Goal: Check status

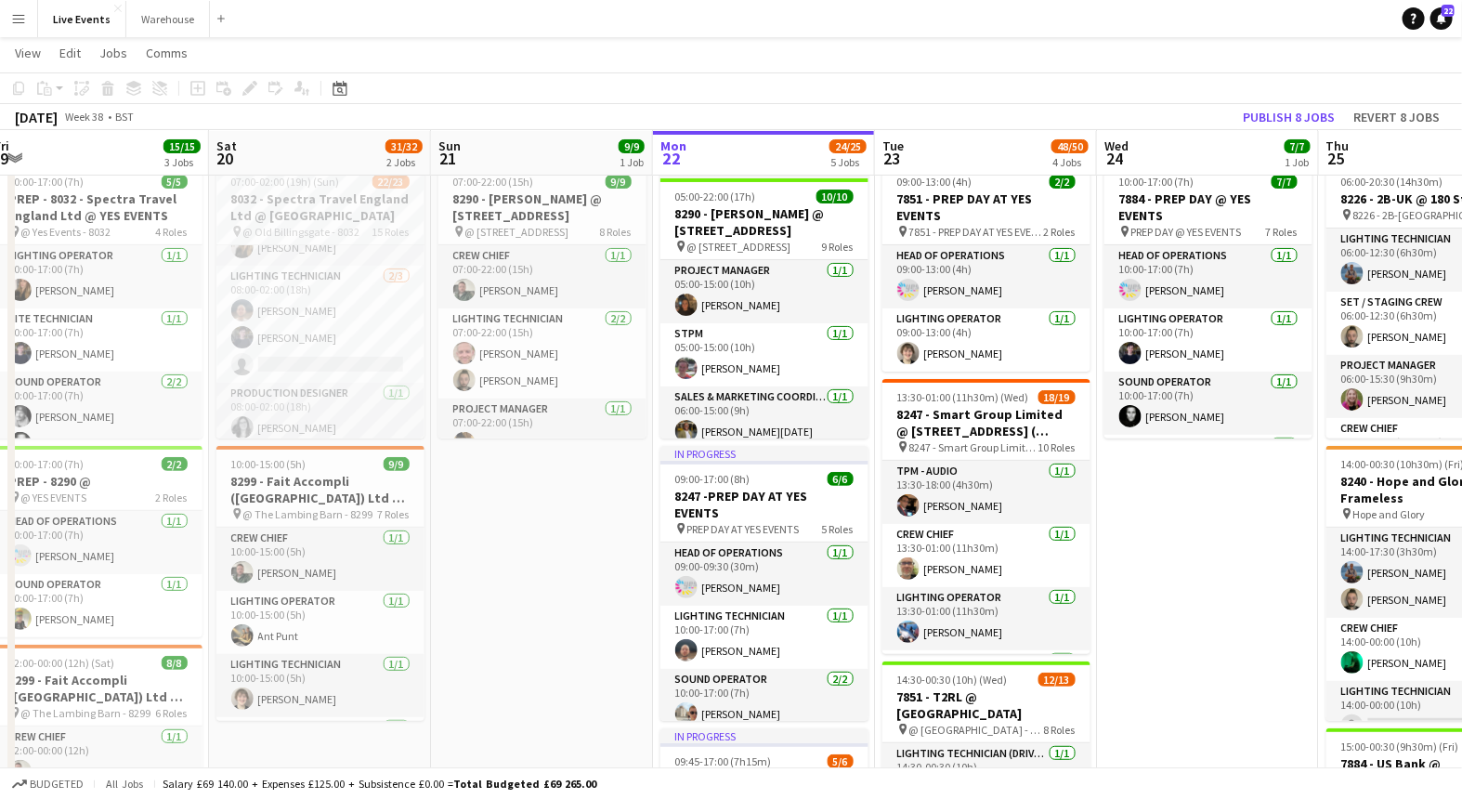
scroll to position [350, 0]
click at [322, 302] on app-card-role "Lighting Technician [DATE] 08:00-02:00 (18h) [PERSON_NAME] [PERSON_NAME] single…" at bounding box center [320, 323] width 208 height 117
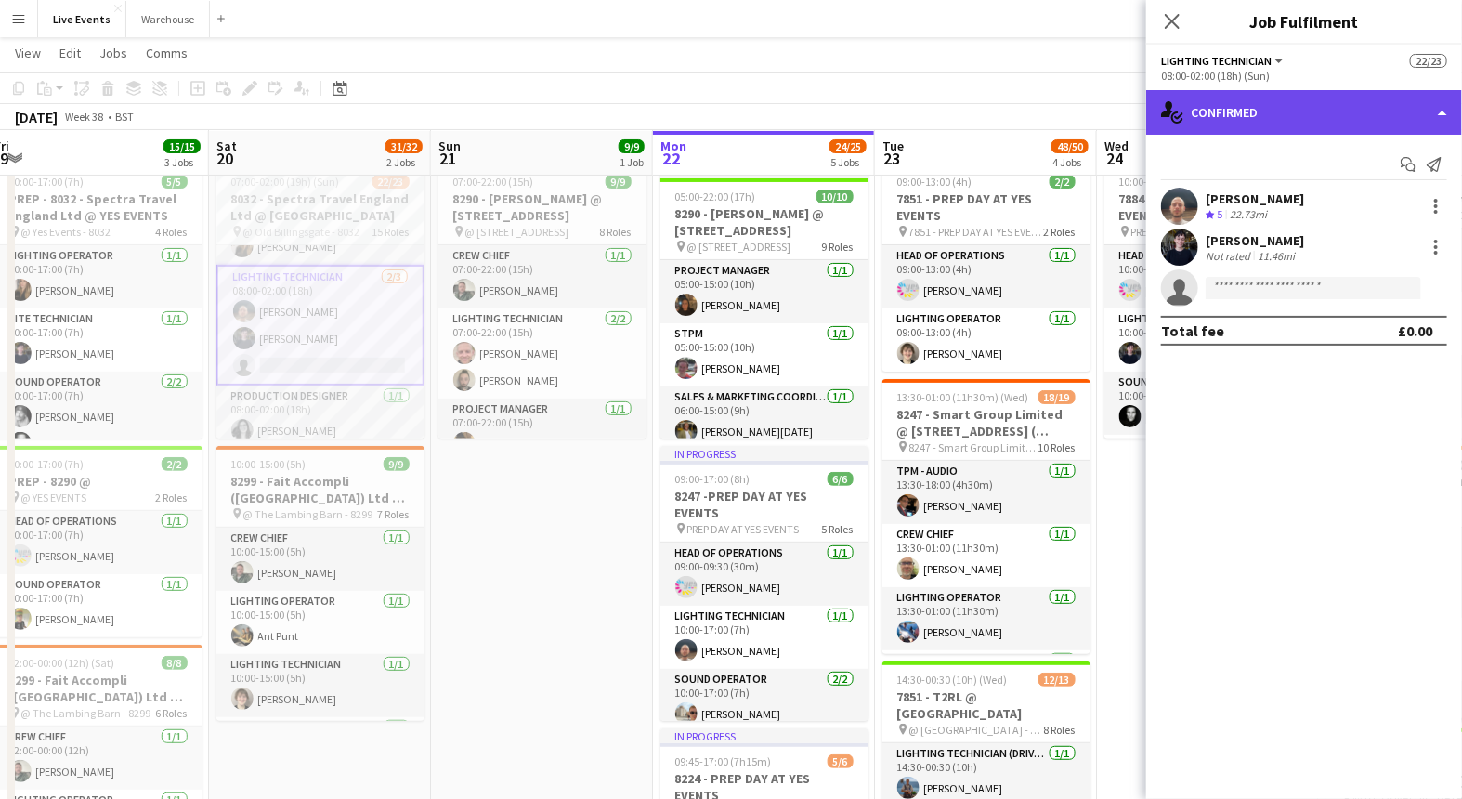
click at [1252, 122] on div "single-neutral-actions-check-2 Confirmed" at bounding box center [1304, 112] width 316 height 45
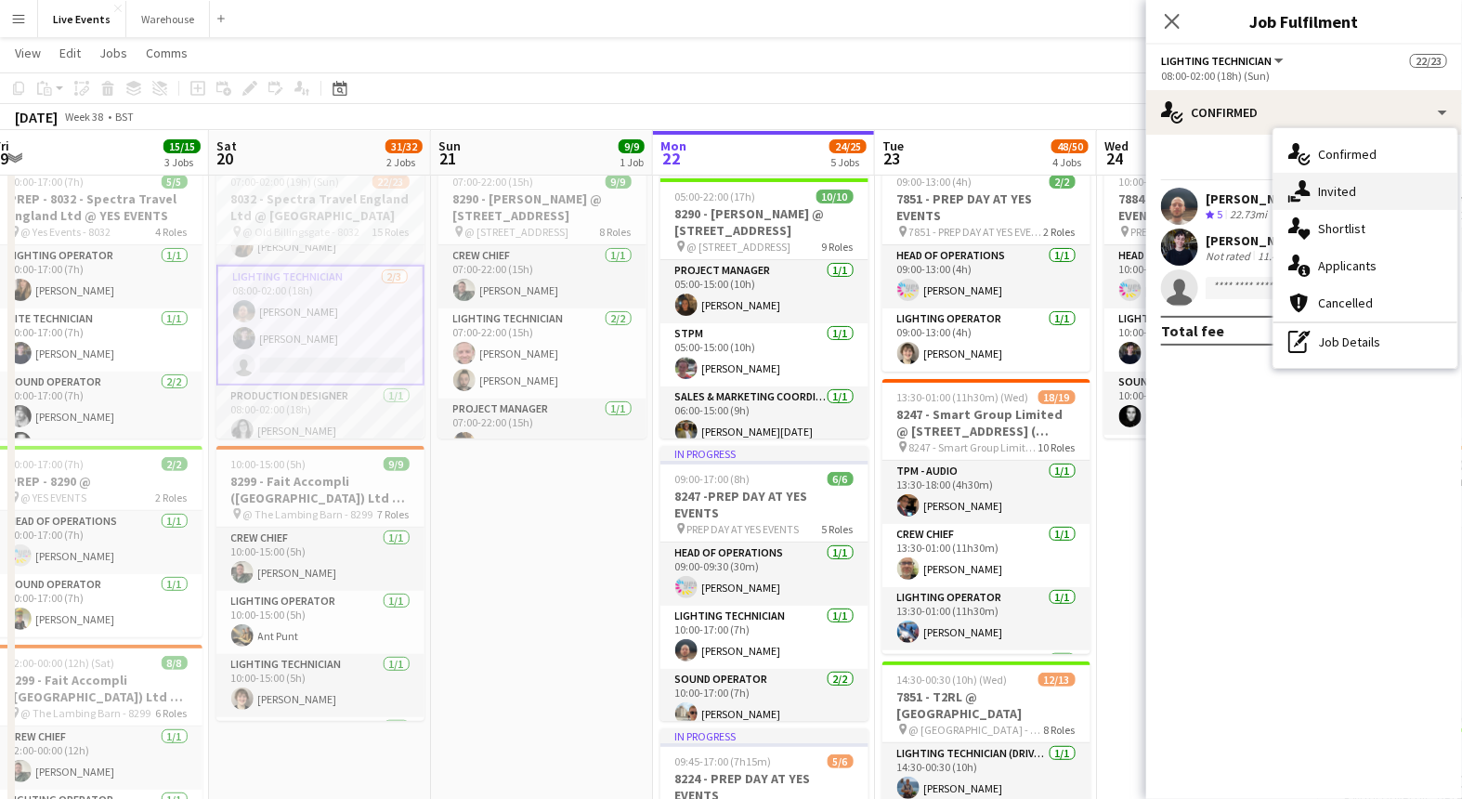
click at [1363, 176] on div "single-neutral-actions-share-1 Invited" at bounding box center [1365, 191] width 184 height 37
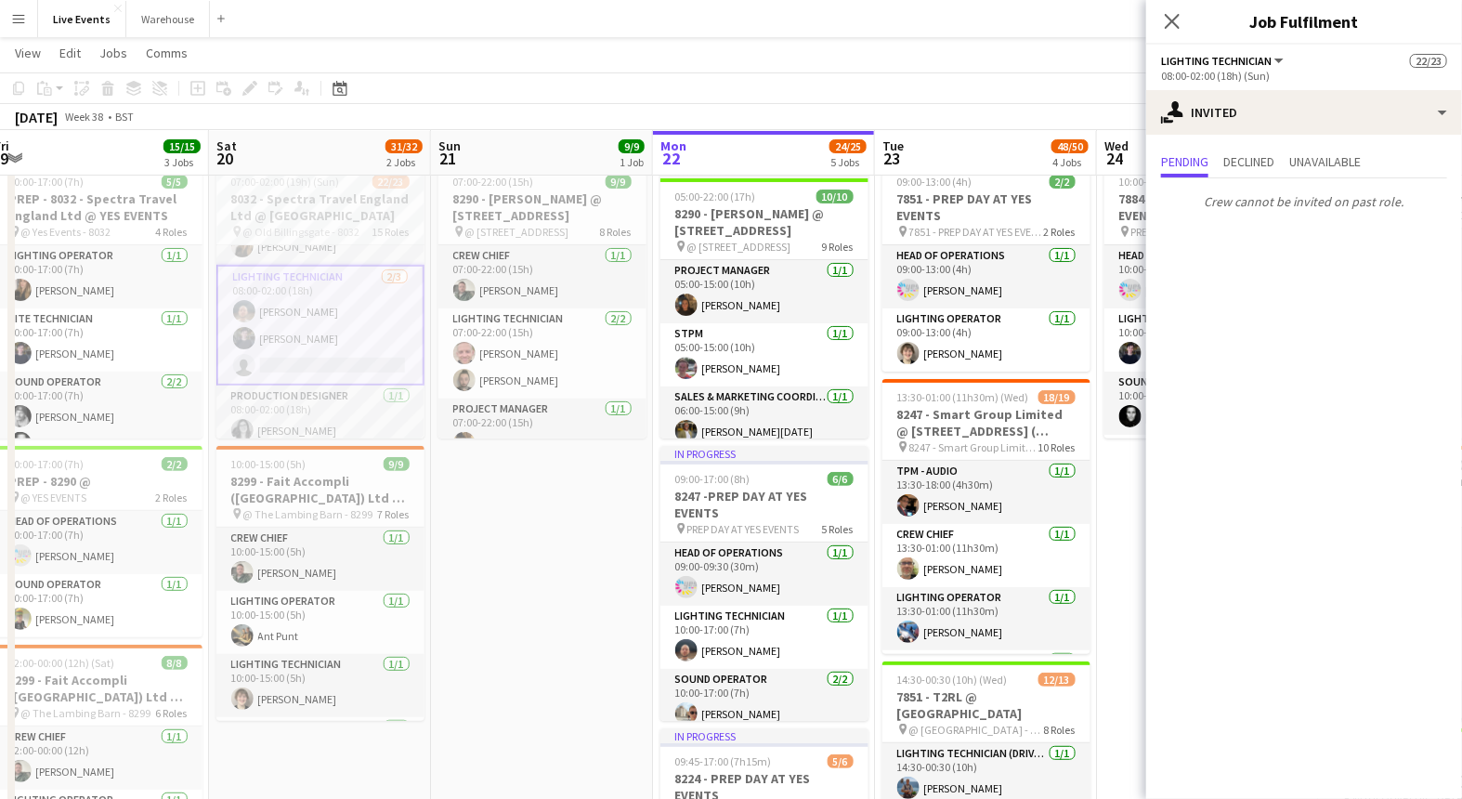
click at [1275, 149] on div "Pending Declined Unavailable Crew cannot be invited on past role." at bounding box center [1304, 184] width 316 height 98
click at [1261, 160] on span "Declined" at bounding box center [1248, 161] width 51 height 13
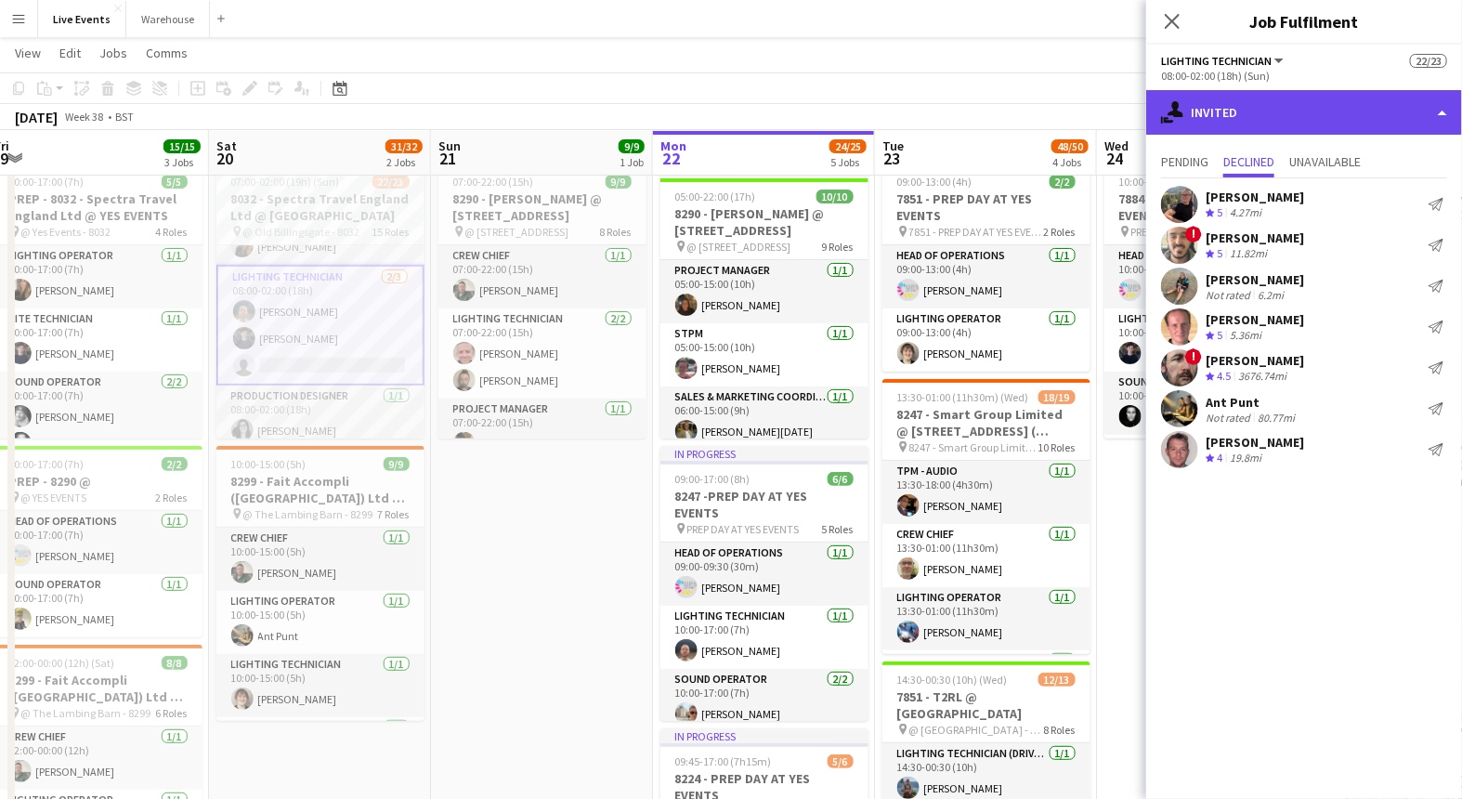
click at [1308, 114] on div "single-neutral-actions-share-1 Invited" at bounding box center [1304, 112] width 316 height 45
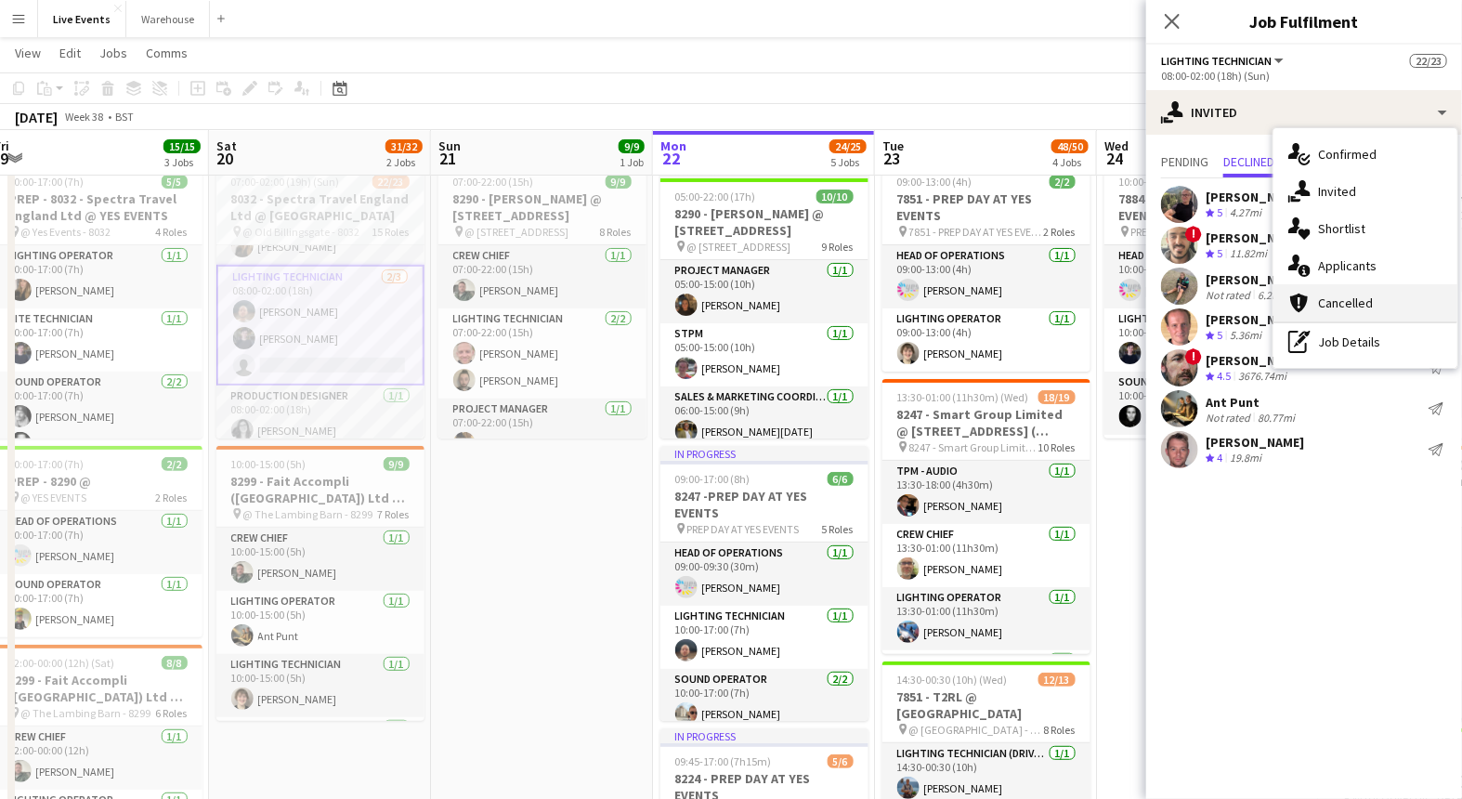
click at [1359, 309] on span "Cancelled" at bounding box center [1345, 302] width 55 height 17
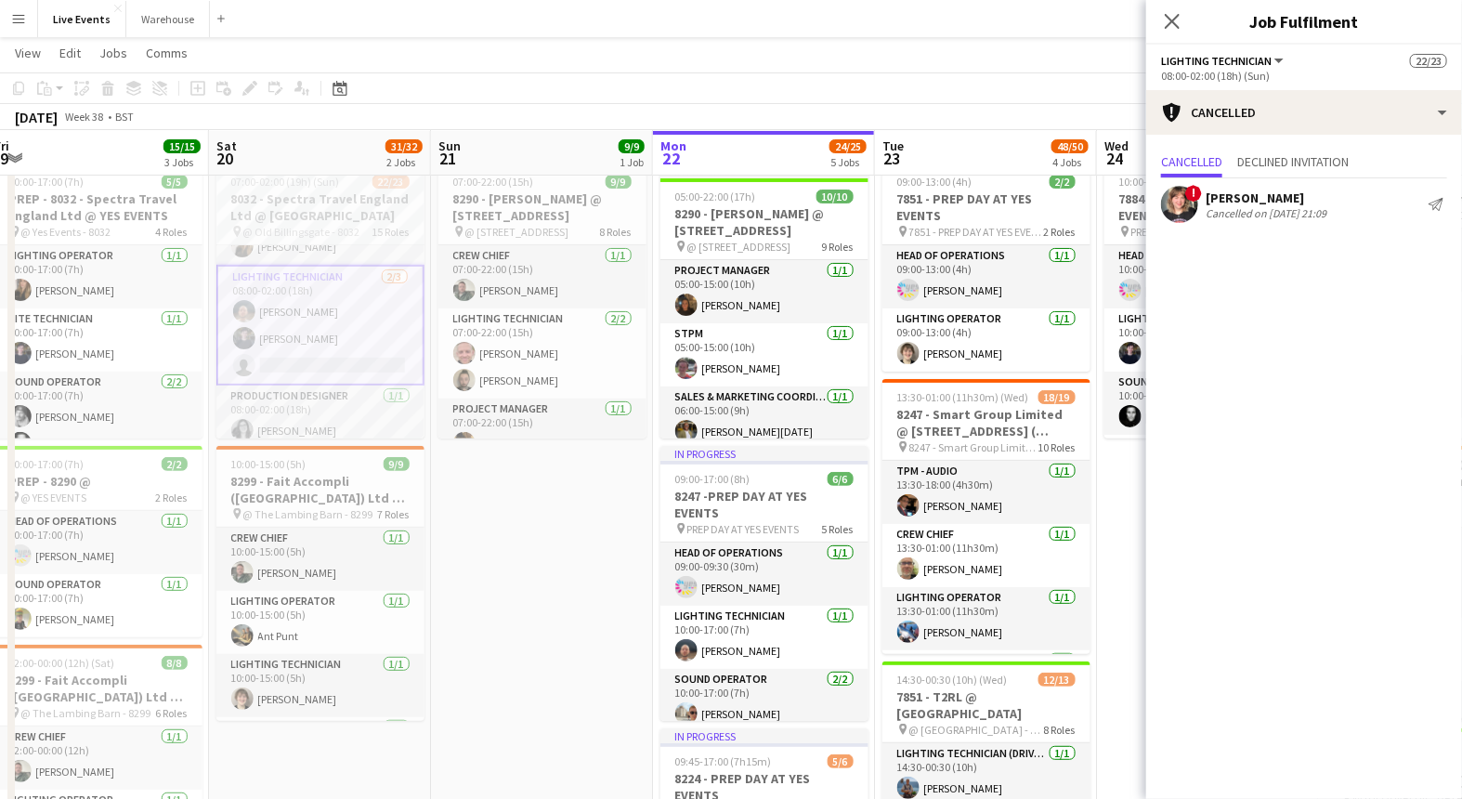
click at [1255, 206] on div "Cancelled on [DATE] 21:09" at bounding box center [1266, 213] width 121 height 14
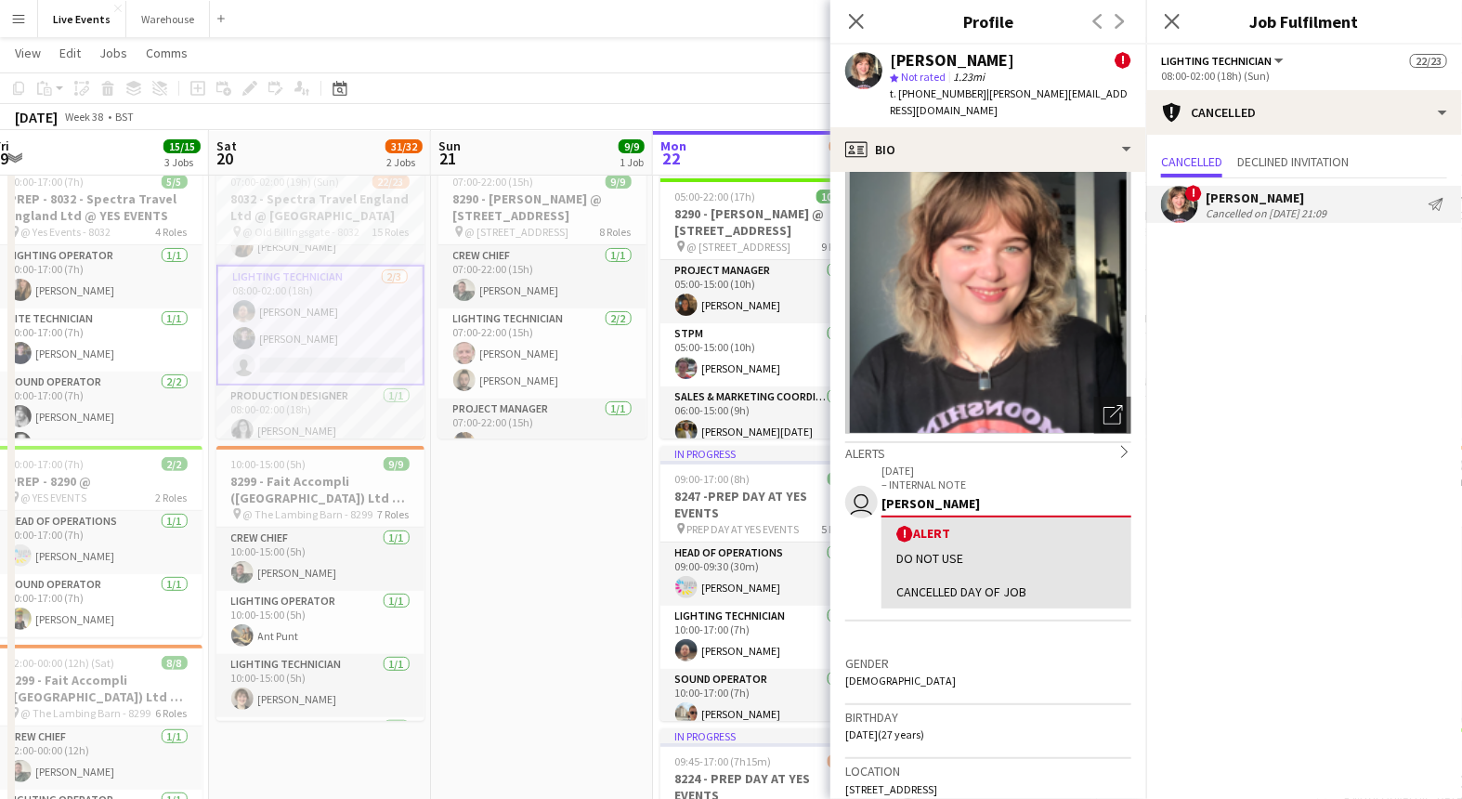
scroll to position [0, 0]
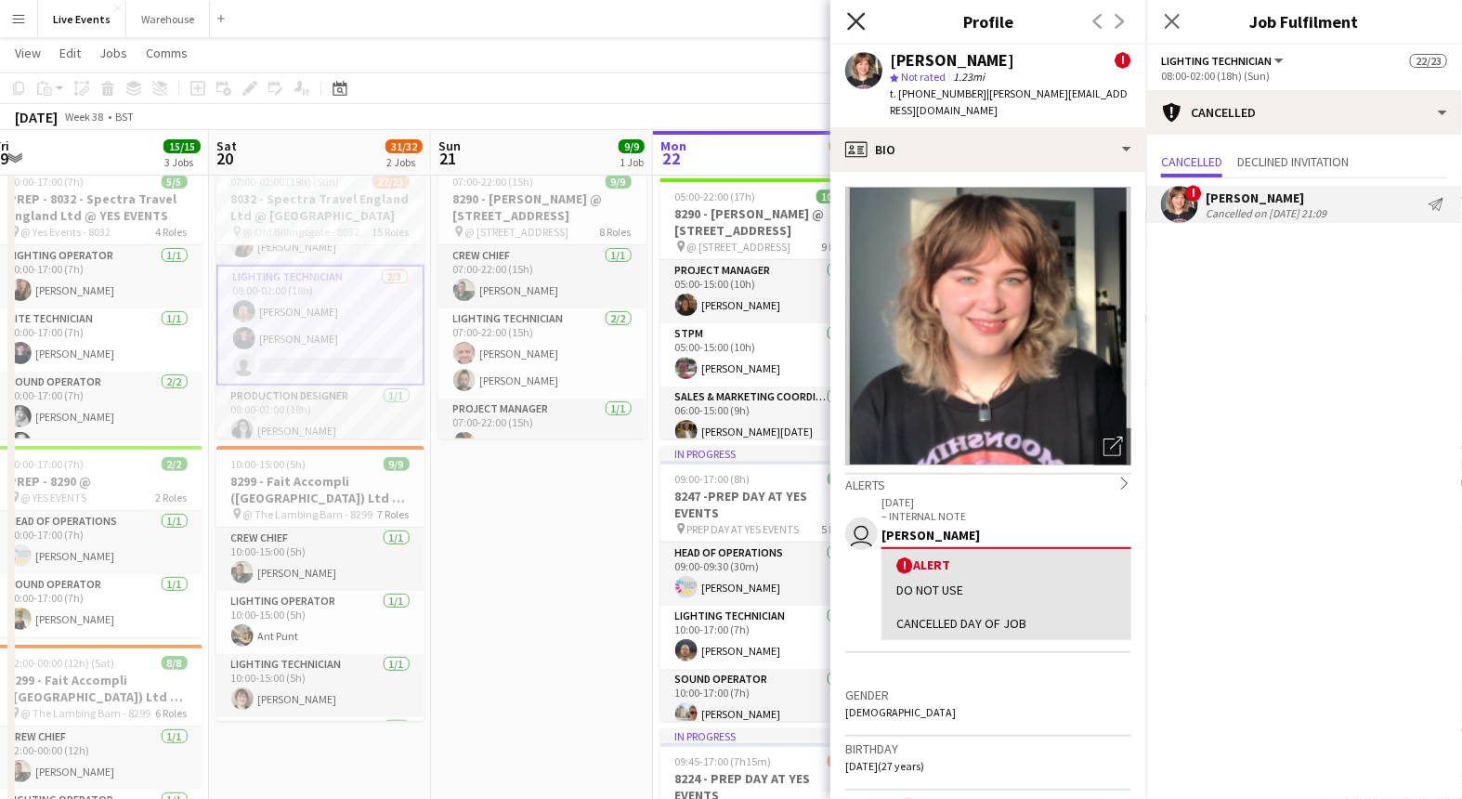
click at [857, 23] on icon at bounding box center [856, 21] width 18 height 18
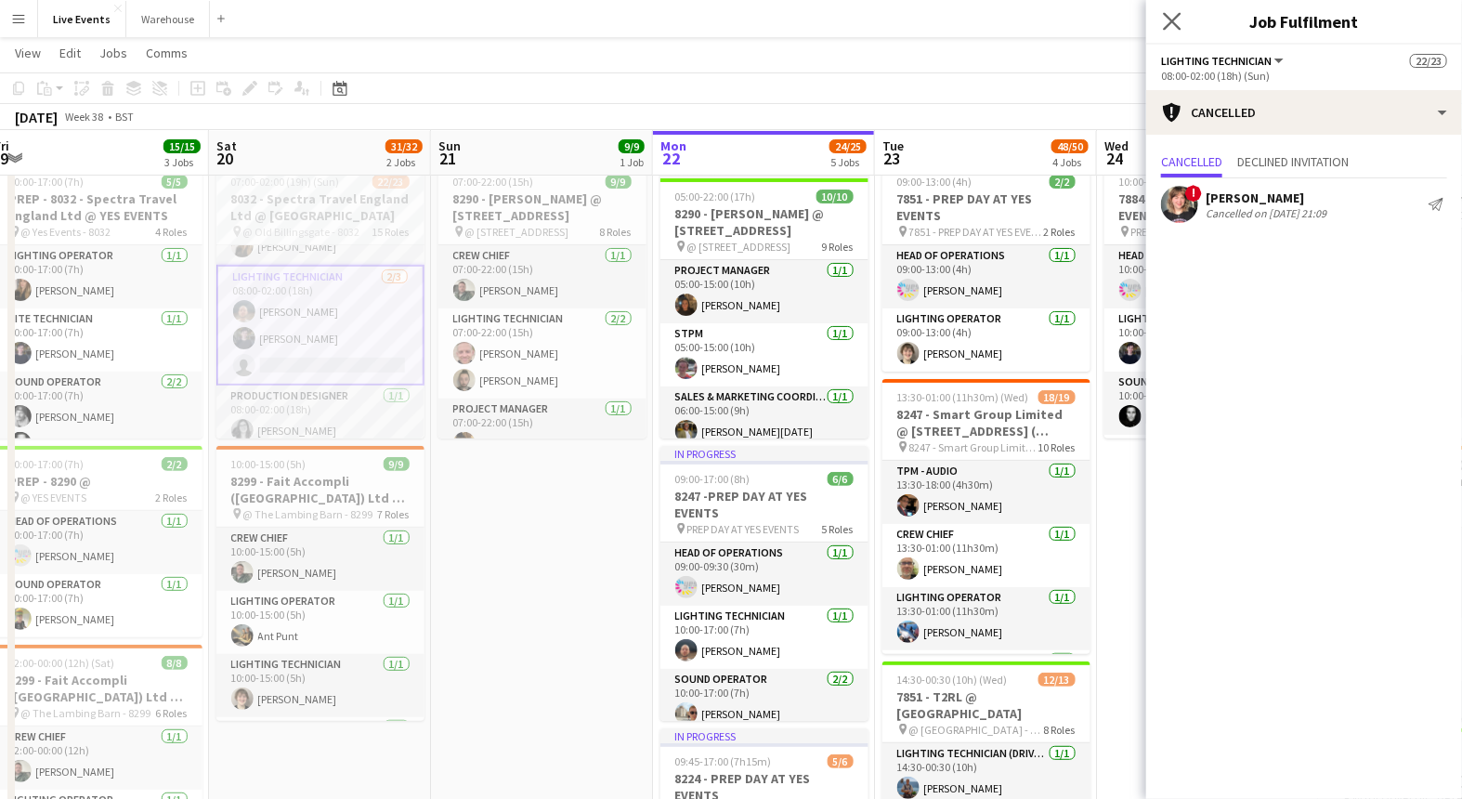
click at [1169, 12] on icon "Close pop-in" at bounding box center [1172, 21] width 18 height 18
